Goal: Task Accomplishment & Management: Use online tool/utility

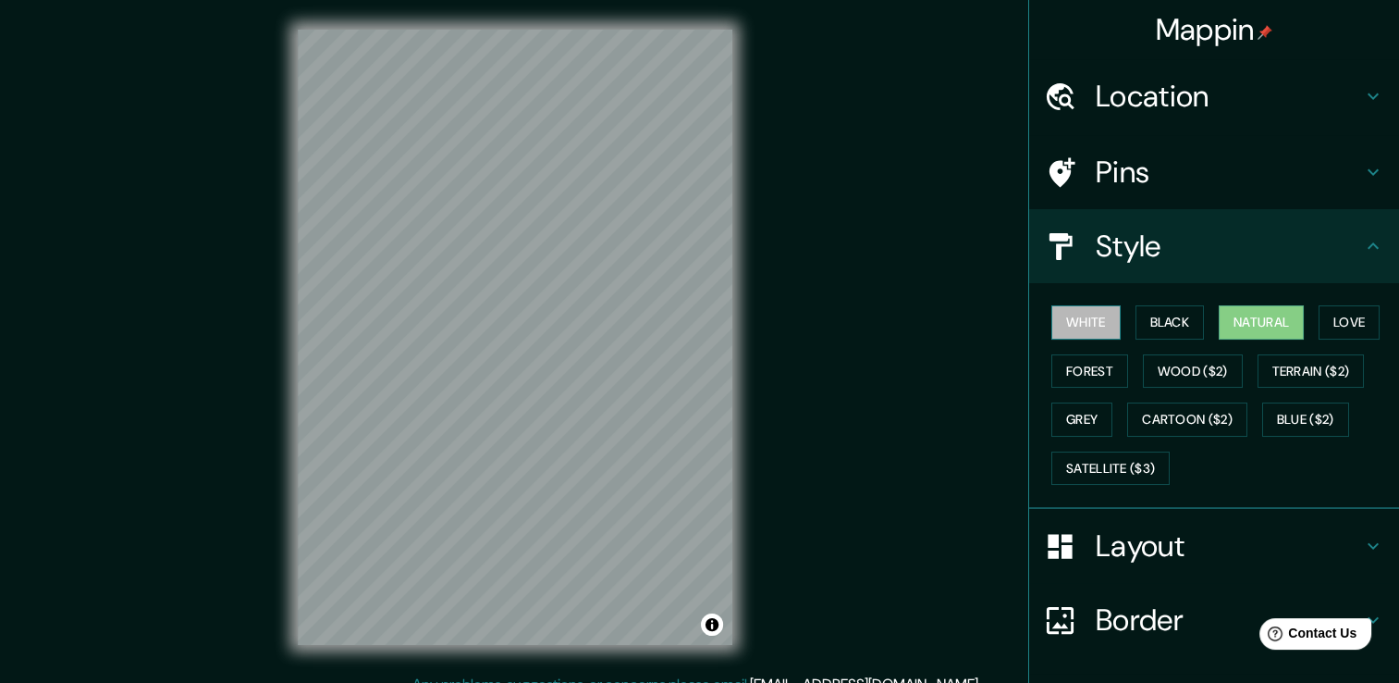
click at [1089, 331] on button "White" at bounding box center [1086, 322] width 69 height 34
click at [1060, 422] on button "Grey" at bounding box center [1082, 419] width 61 height 34
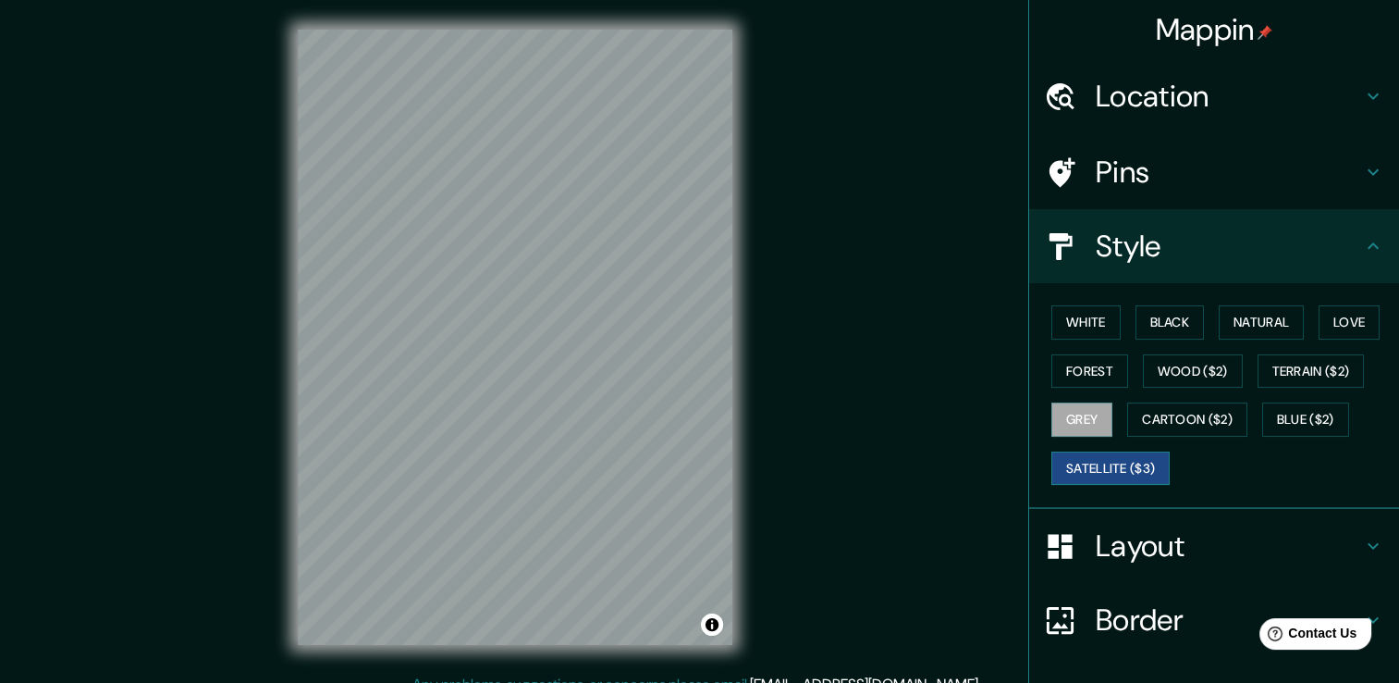
click at [1082, 470] on button "Satellite ($3)" at bounding box center [1111, 468] width 118 height 34
click at [1176, 320] on button "Black" at bounding box center [1170, 322] width 69 height 34
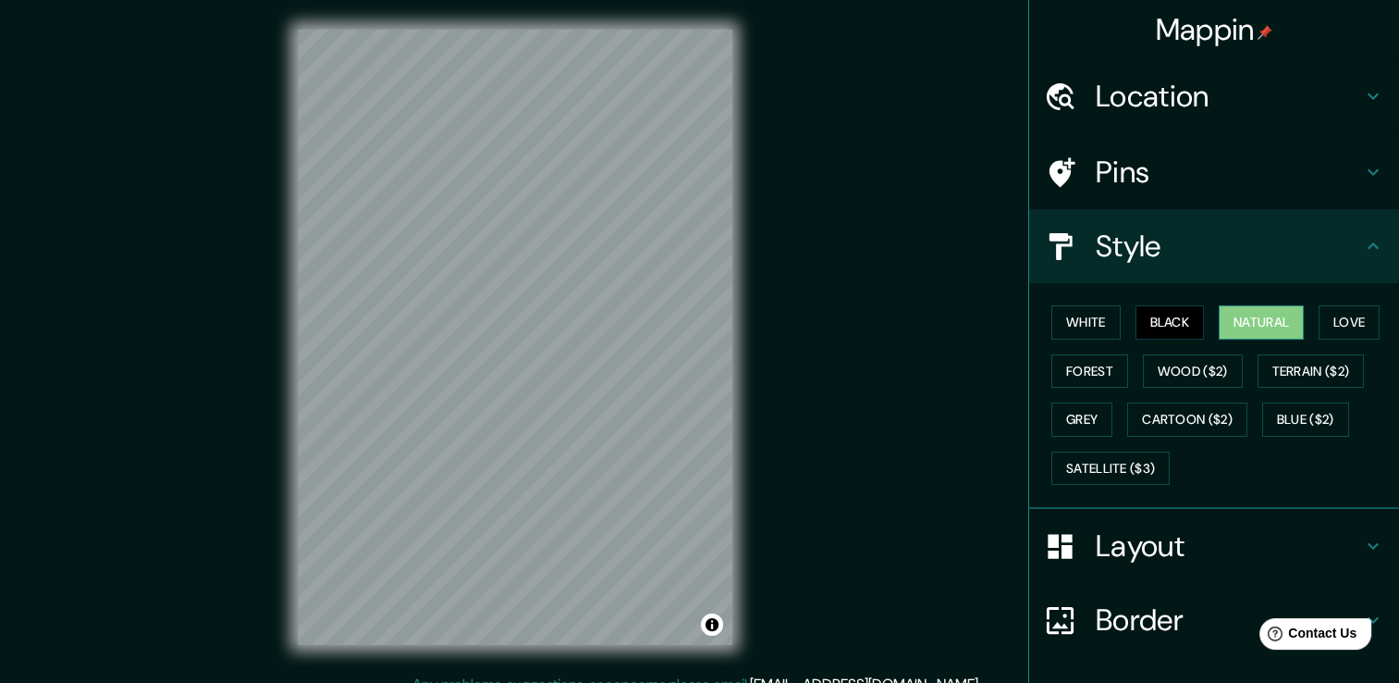
click at [1256, 321] on button "Natural" at bounding box center [1261, 322] width 85 height 34
click at [1323, 320] on button "Love" at bounding box center [1349, 322] width 61 height 34
click at [1096, 388] on div "White Black Natural Love Forest Wood ($2) Terrain ($2) Grey Cartoon ($2) Blue (…" at bounding box center [1221, 395] width 355 height 194
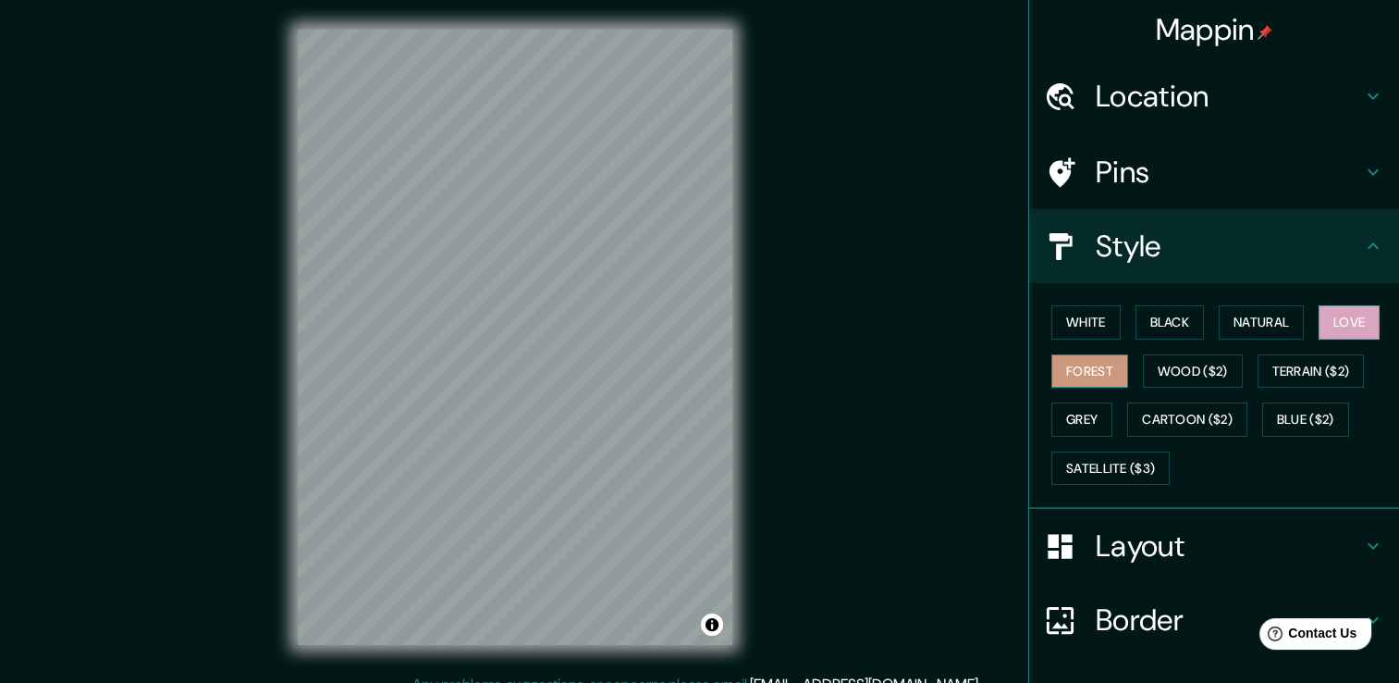
click at [1090, 376] on button "Forest" at bounding box center [1090, 371] width 77 height 34
click at [1069, 413] on button "Grey" at bounding box center [1082, 419] width 61 height 34
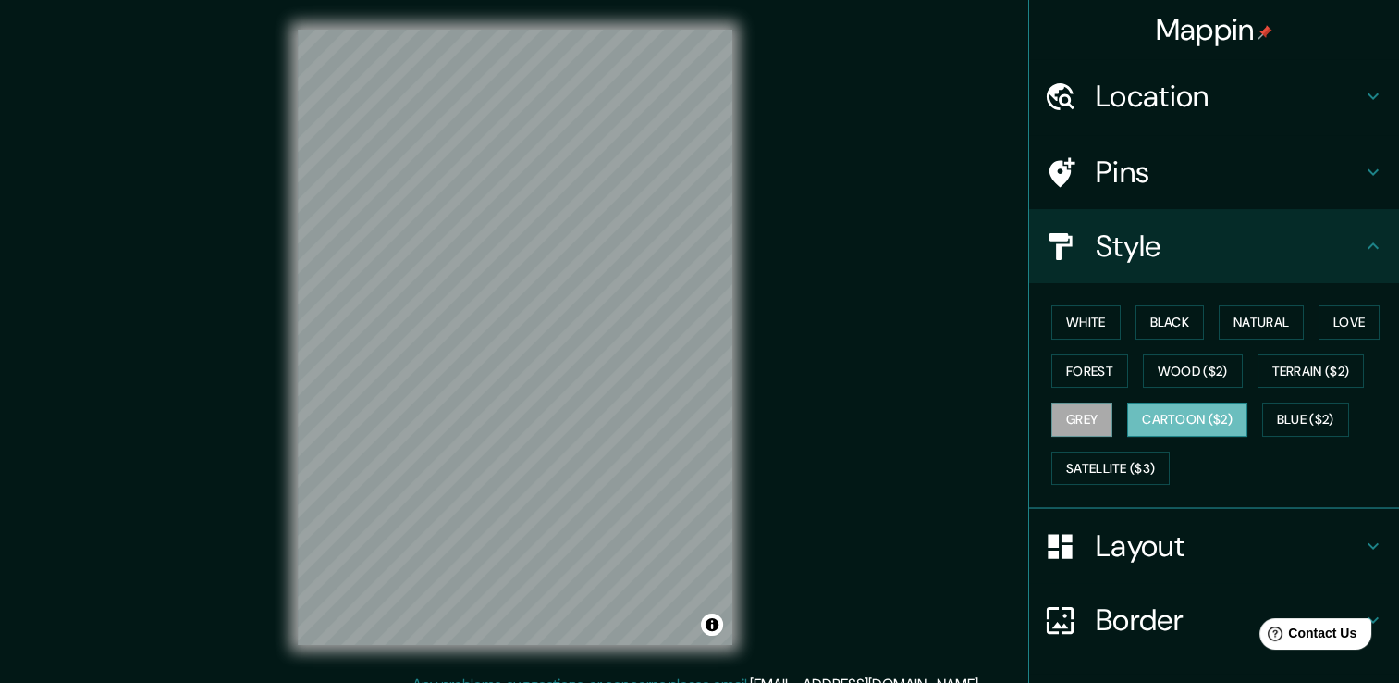
click at [1223, 417] on button "Cartoon ($2)" at bounding box center [1187, 419] width 120 height 34
click at [1189, 355] on button "Wood ($2)" at bounding box center [1193, 371] width 100 height 34
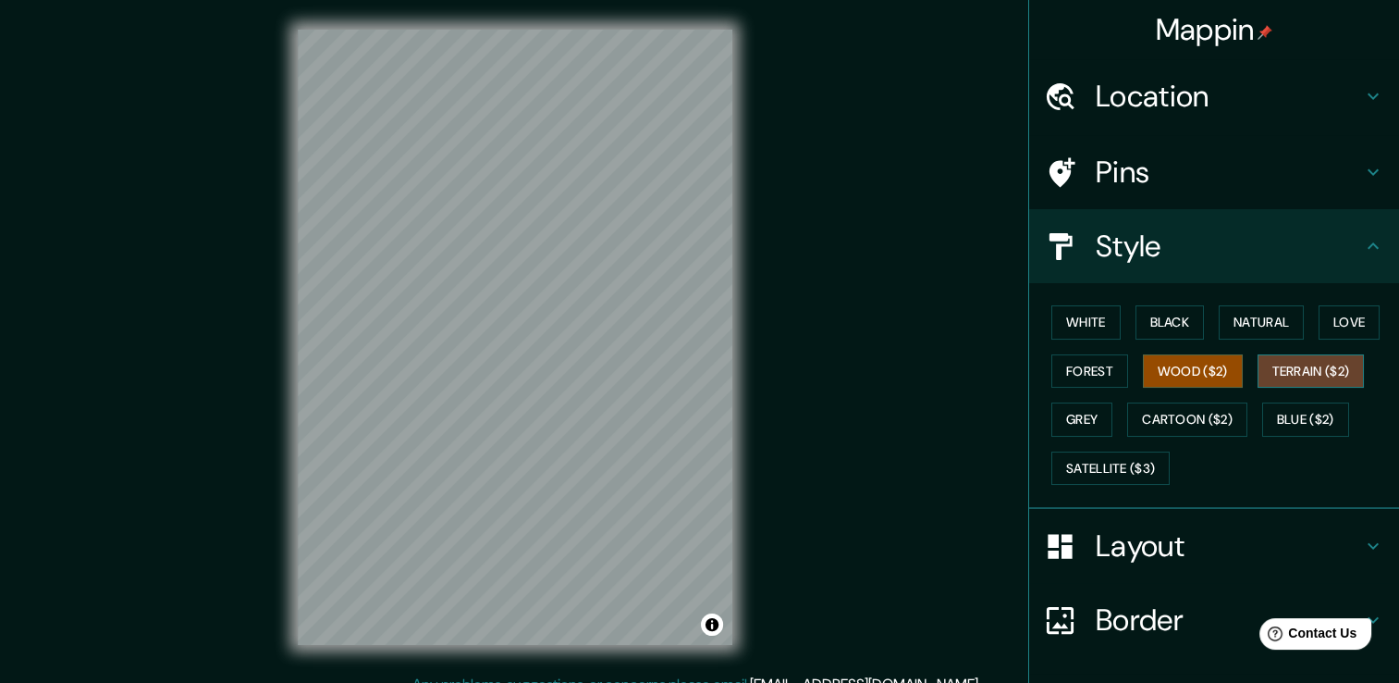
click at [1317, 373] on button "Terrain ($2)" at bounding box center [1311, 371] width 107 height 34
click at [1302, 413] on button "Blue ($2)" at bounding box center [1306, 419] width 87 height 34
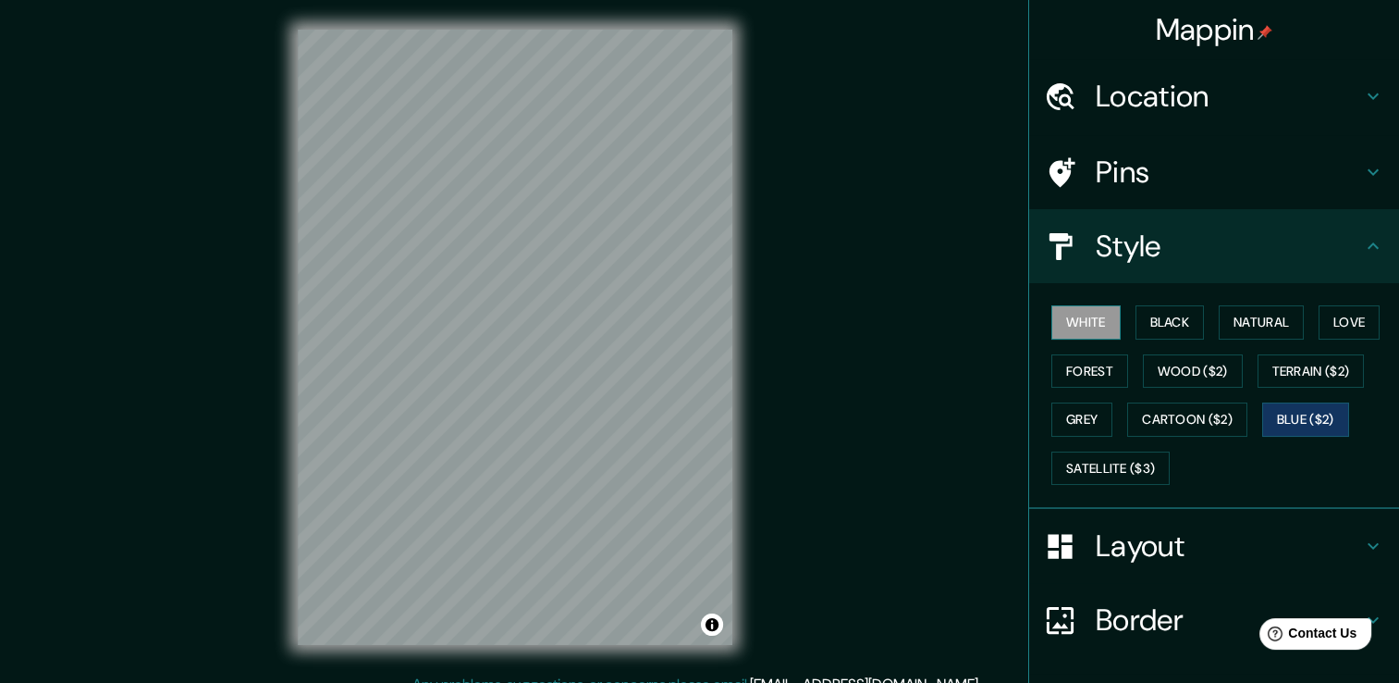
click at [1090, 316] on button "White" at bounding box center [1086, 322] width 69 height 34
click at [1164, 332] on button "Black" at bounding box center [1170, 322] width 69 height 34
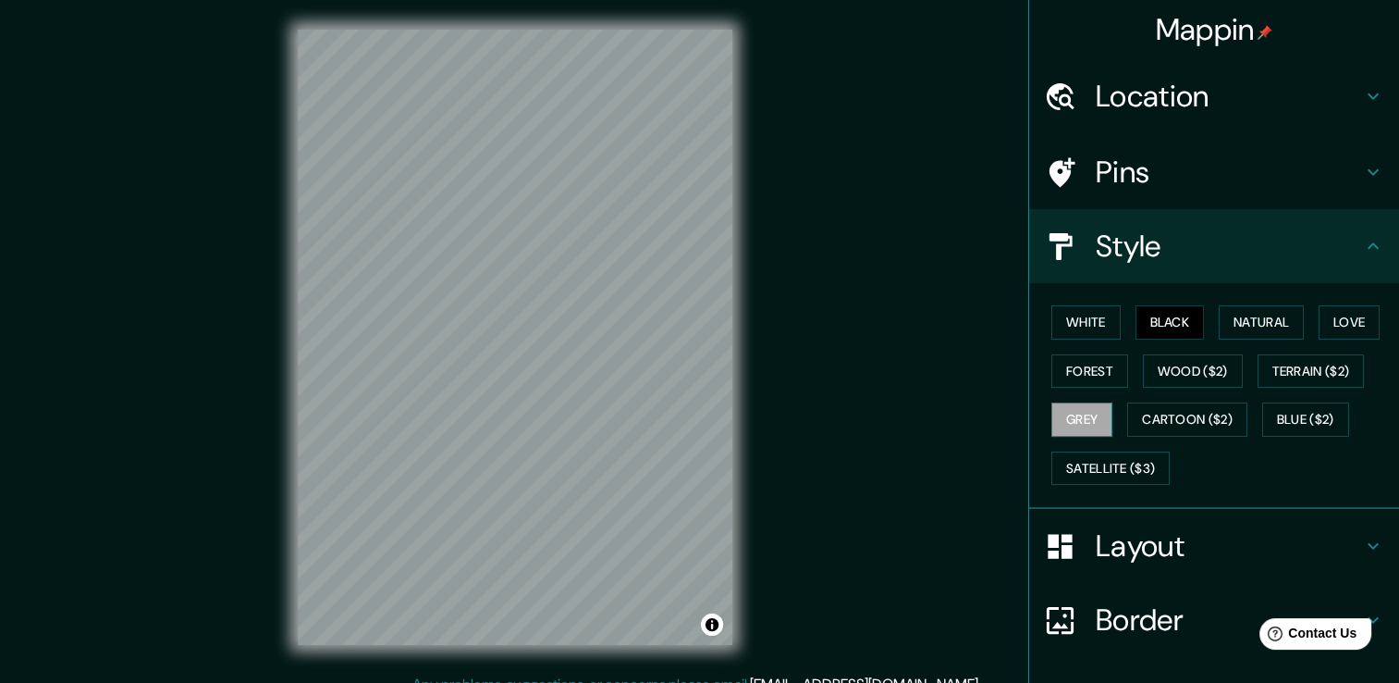
click at [1084, 414] on button "Grey" at bounding box center [1082, 419] width 61 height 34
click at [1152, 427] on button "Cartoon ($2)" at bounding box center [1187, 419] width 120 height 34
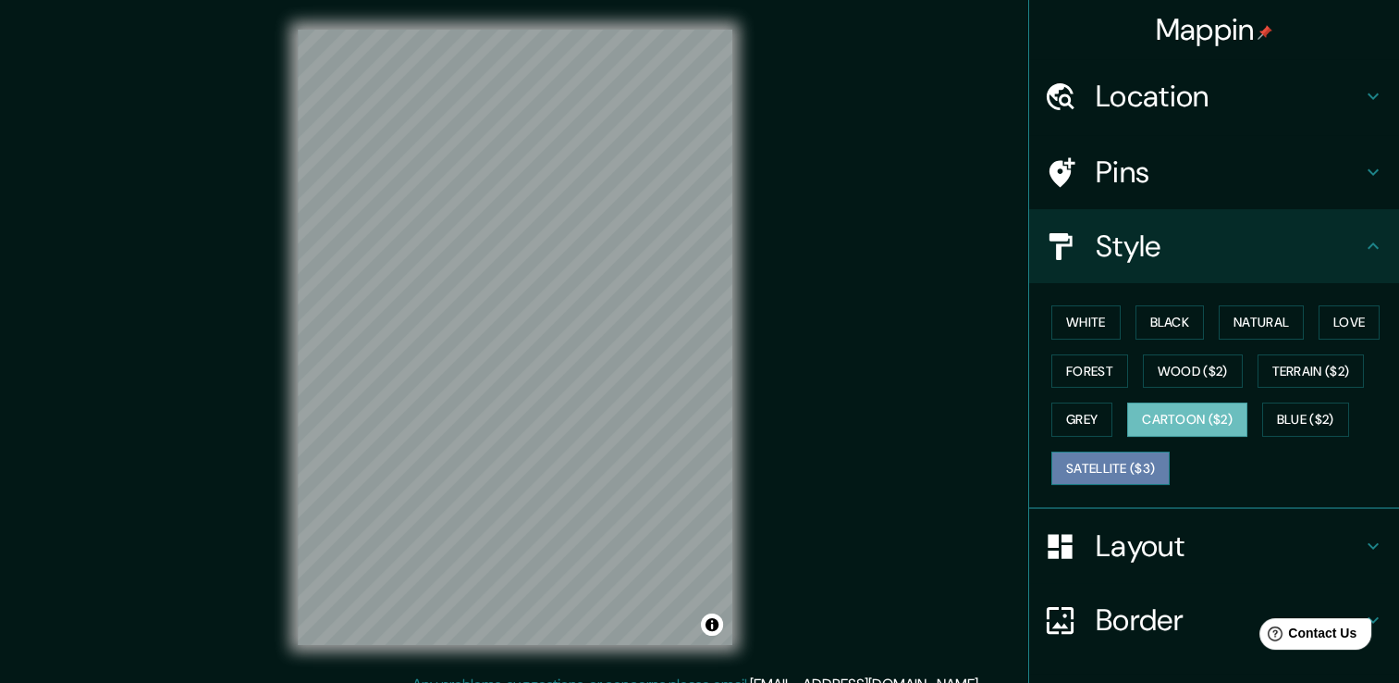
click at [1099, 466] on button "Satellite ($3)" at bounding box center [1111, 468] width 118 height 34
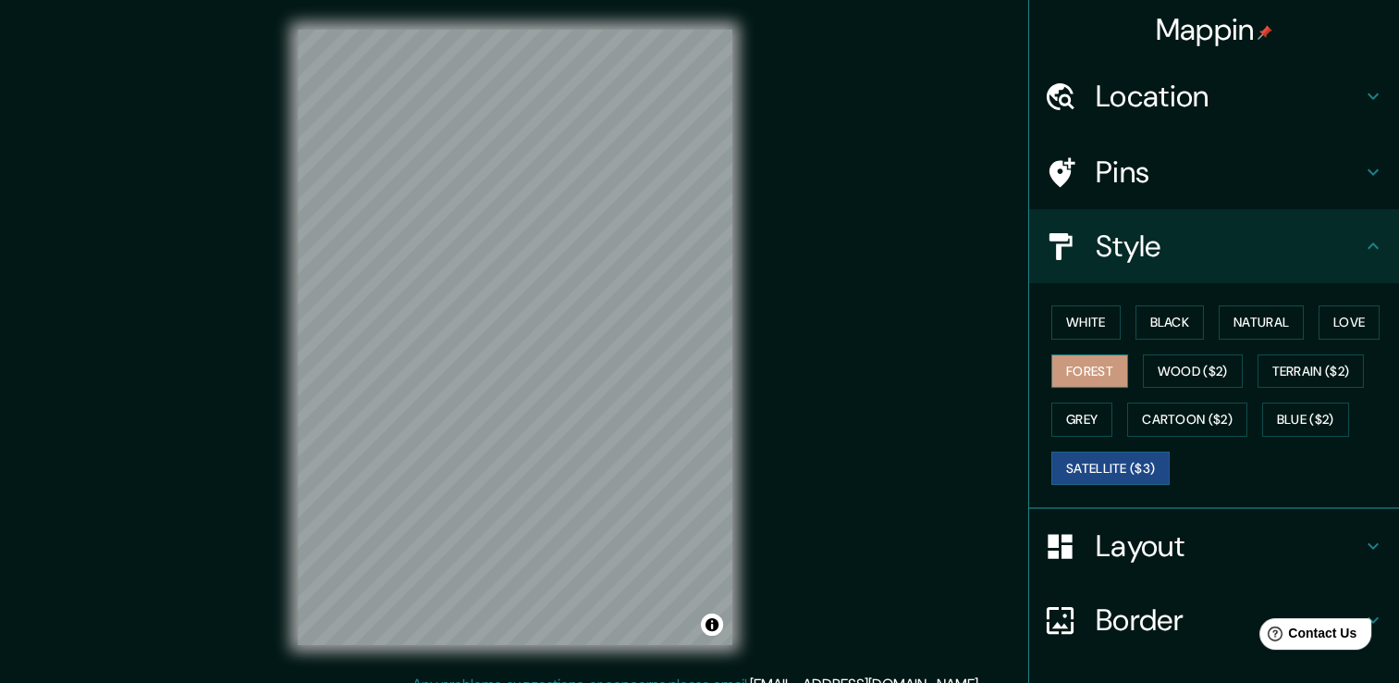
click at [1084, 364] on button "Forest" at bounding box center [1090, 371] width 77 height 34
click at [1298, 379] on button "Terrain ($2)" at bounding box center [1311, 371] width 107 height 34
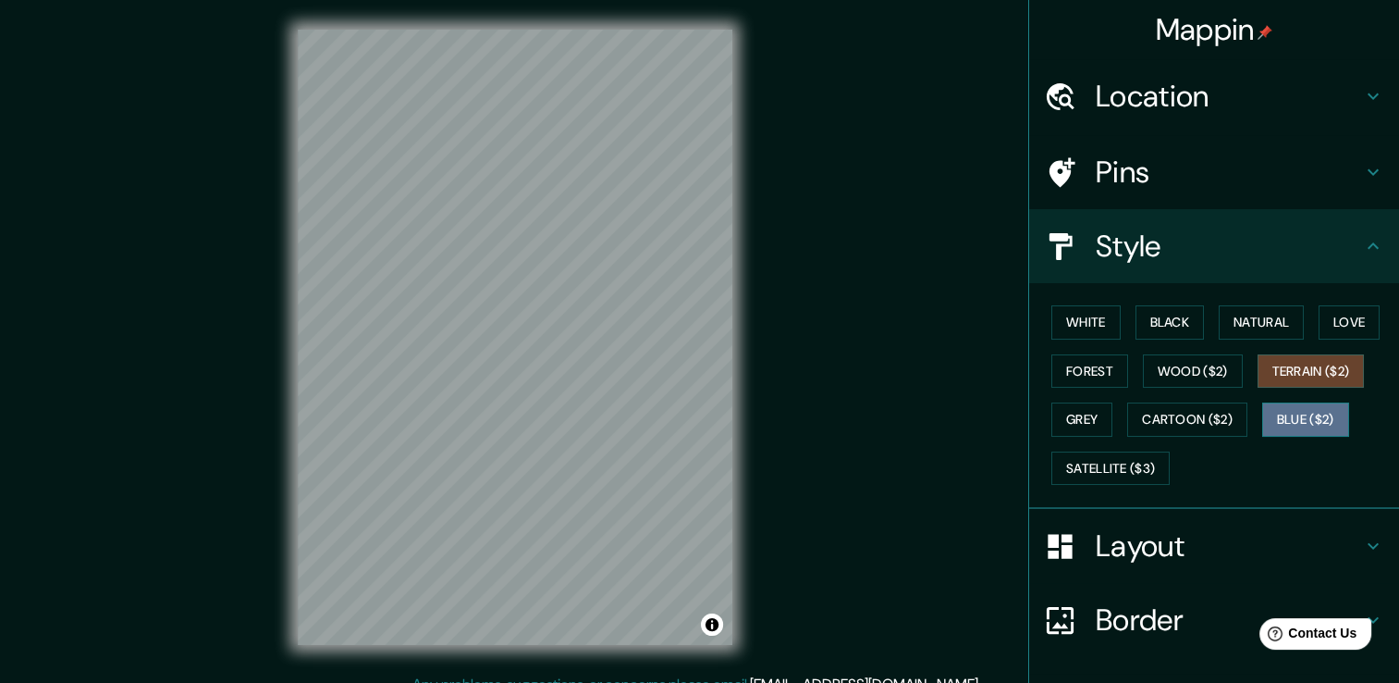
click at [1298, 413] on button "Blue ($2)" at bounding box center [1306, 419] width 87 height 34
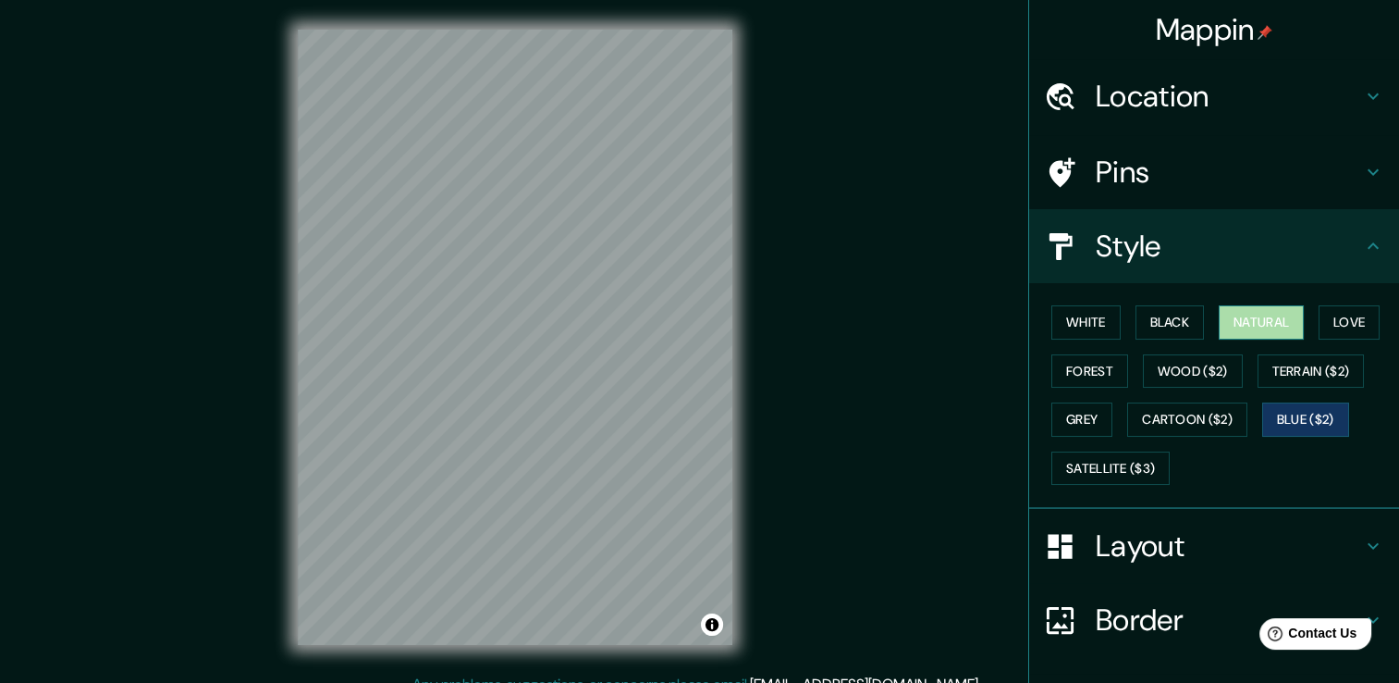
click at [1243, 326] on button "Natural" at bounding box center [1261, 322] width 85 height 34
